Goal: Register for event/course

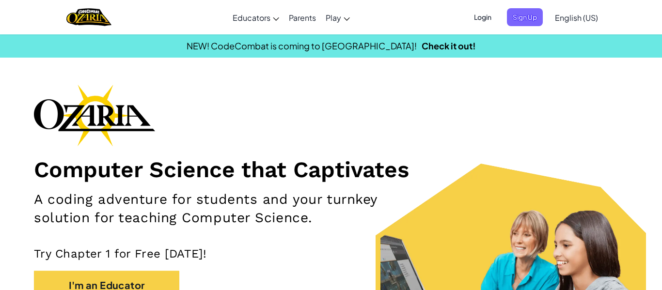
scroll to position [51, 0]
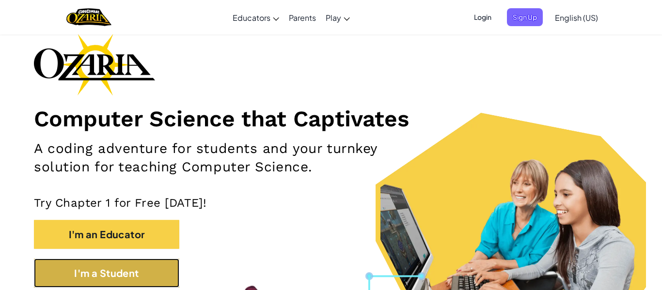
click at [137, 272] on button "I'm a Student" at bounding box center [106, 273] width 145 height 29
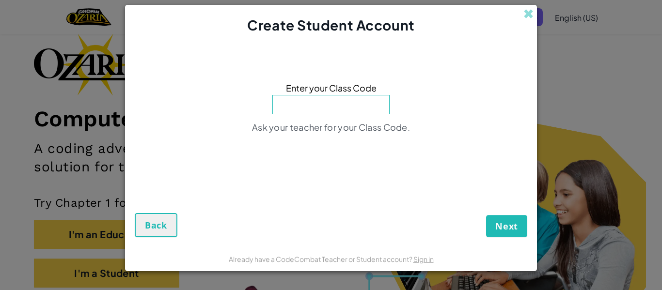
paste input "BigPinkSwim."
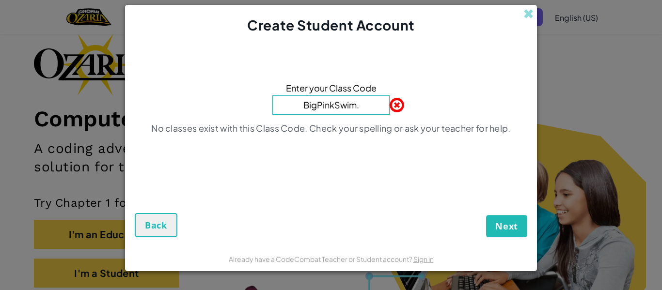
click at [360, 104] on input "BigPinkSwim." at bounding box center [331, 105] width 117 height 19
type input "BigPinkSwim"
click at [502, 221] on span "Next" at bounding box center [507, 227] width 23 height 12
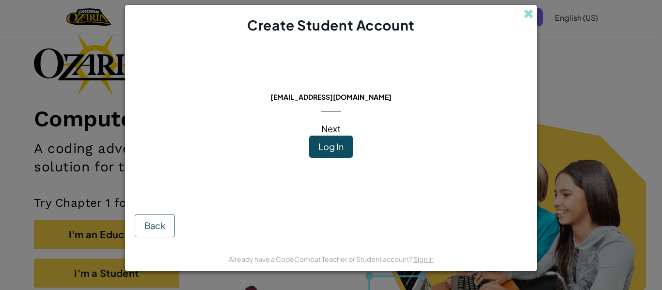
click at [330, 126] on span "Next" at bounding box center [331, 128] width 19 height 11
click at [328, 149] on span "Log In" at bounding box center [331, 146] width 25 height 11
